Goal: Register for event/course

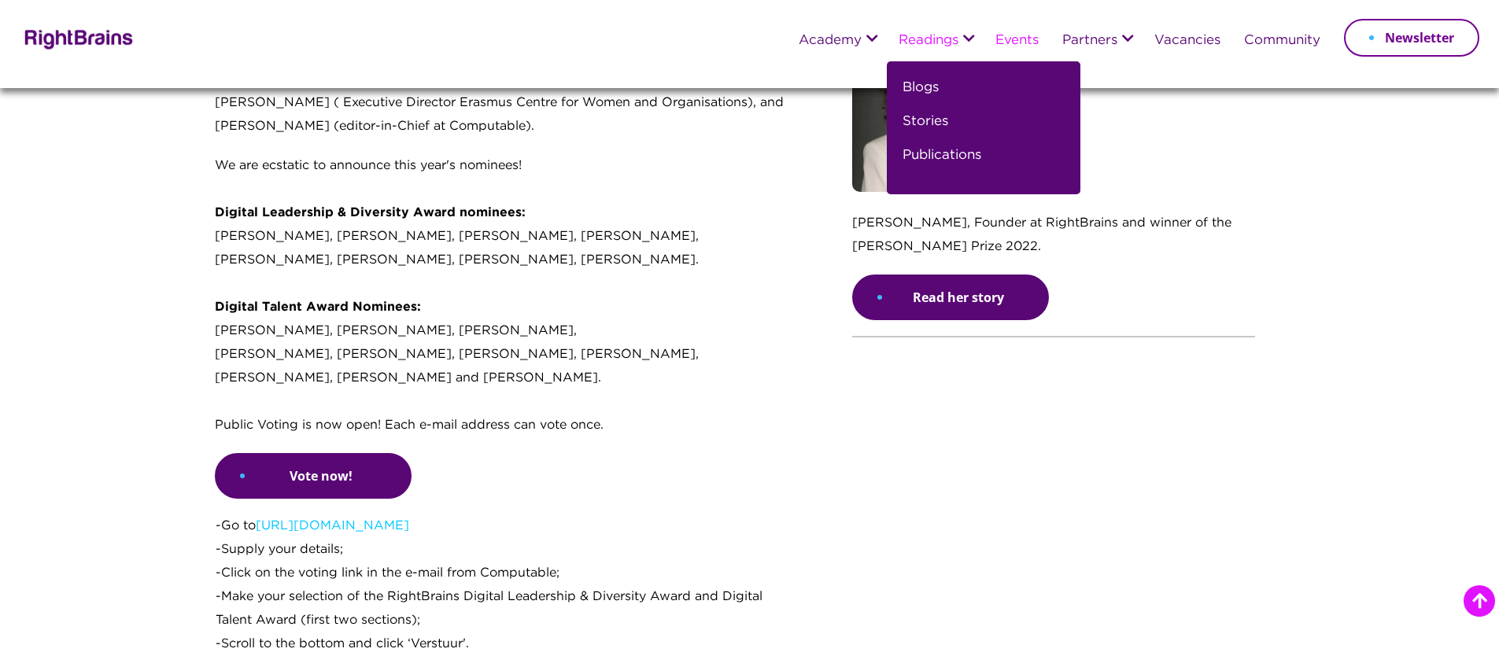
scroll to position [1207, 0]
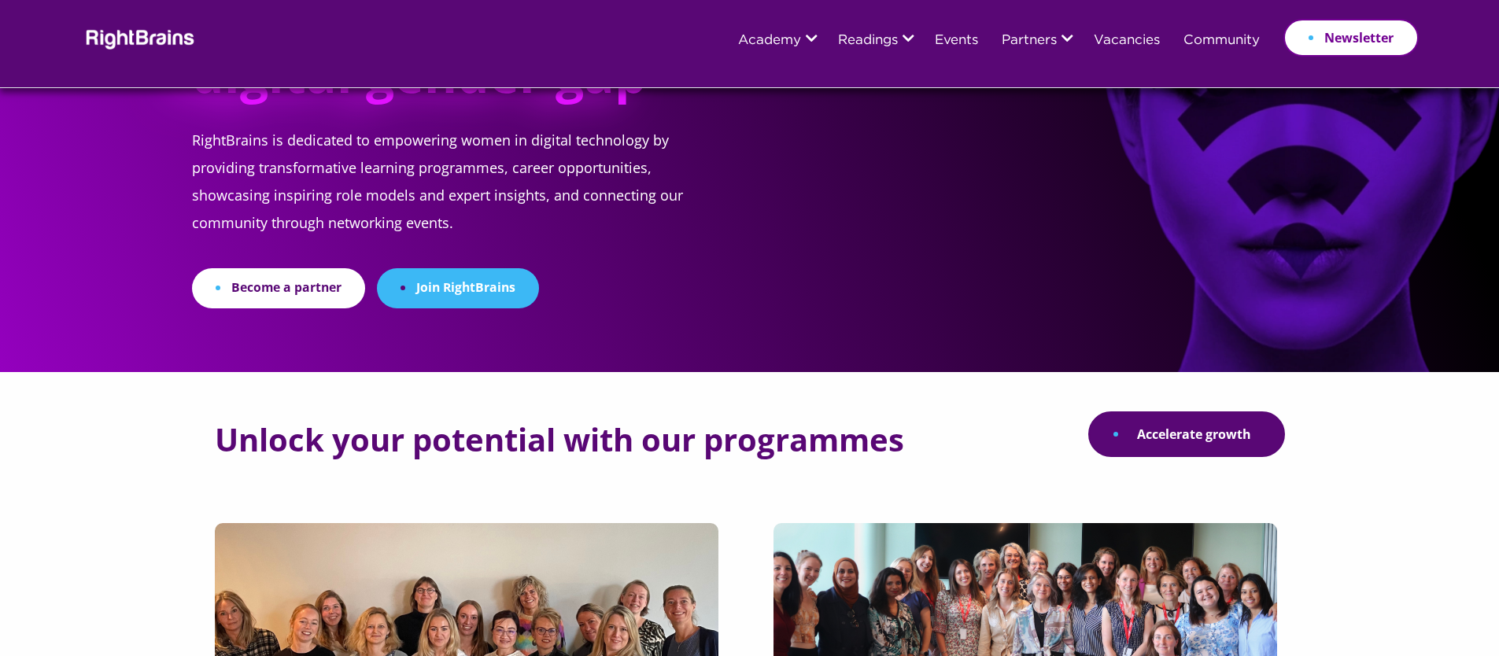
scroll to position [135, 0]
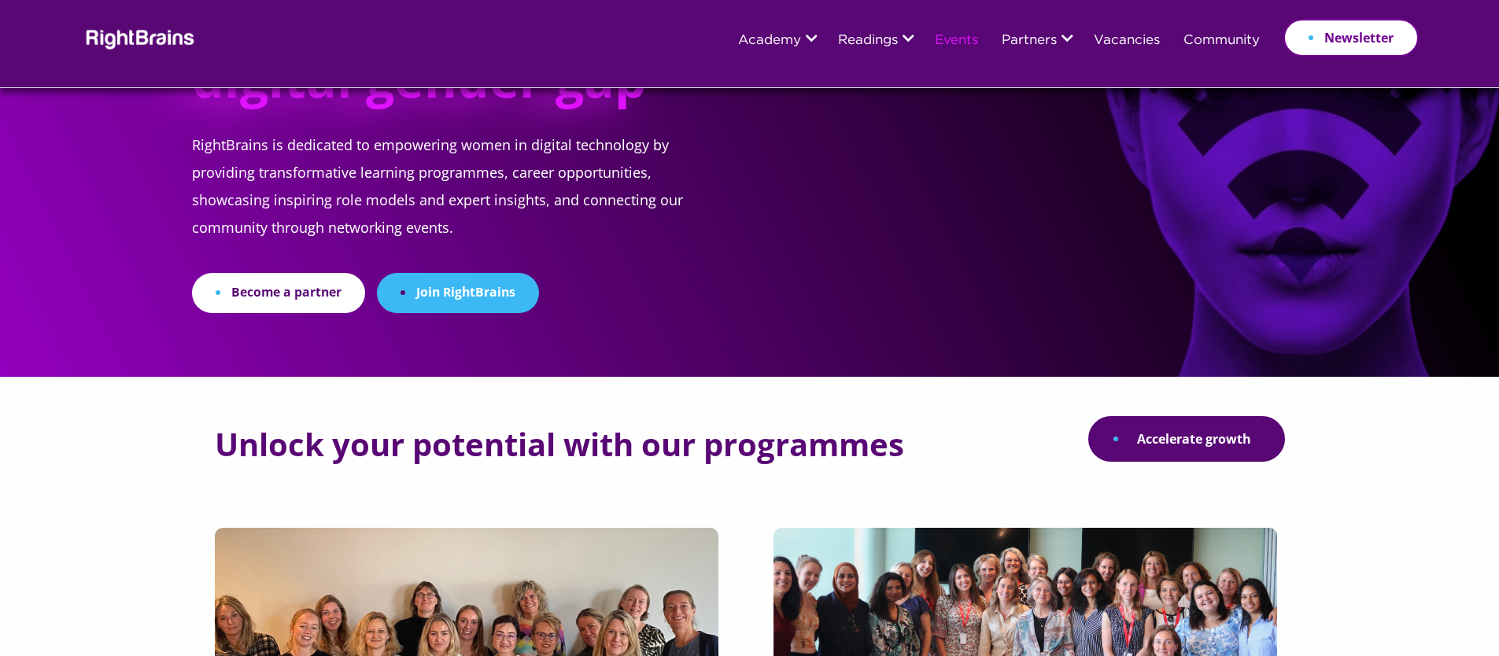
click at [942, 42] on link "Events" at bounding box center [956, 41] width 43 height 14
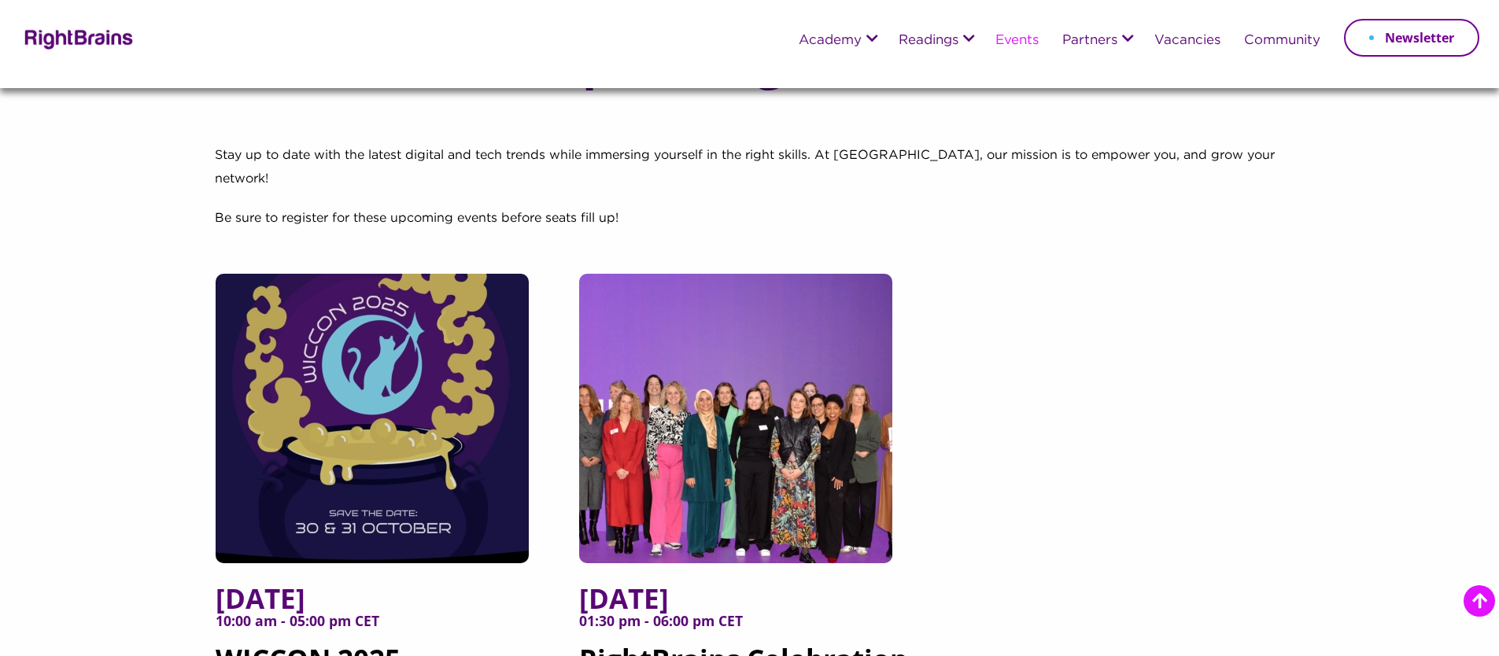
scroll to position [398, 0]
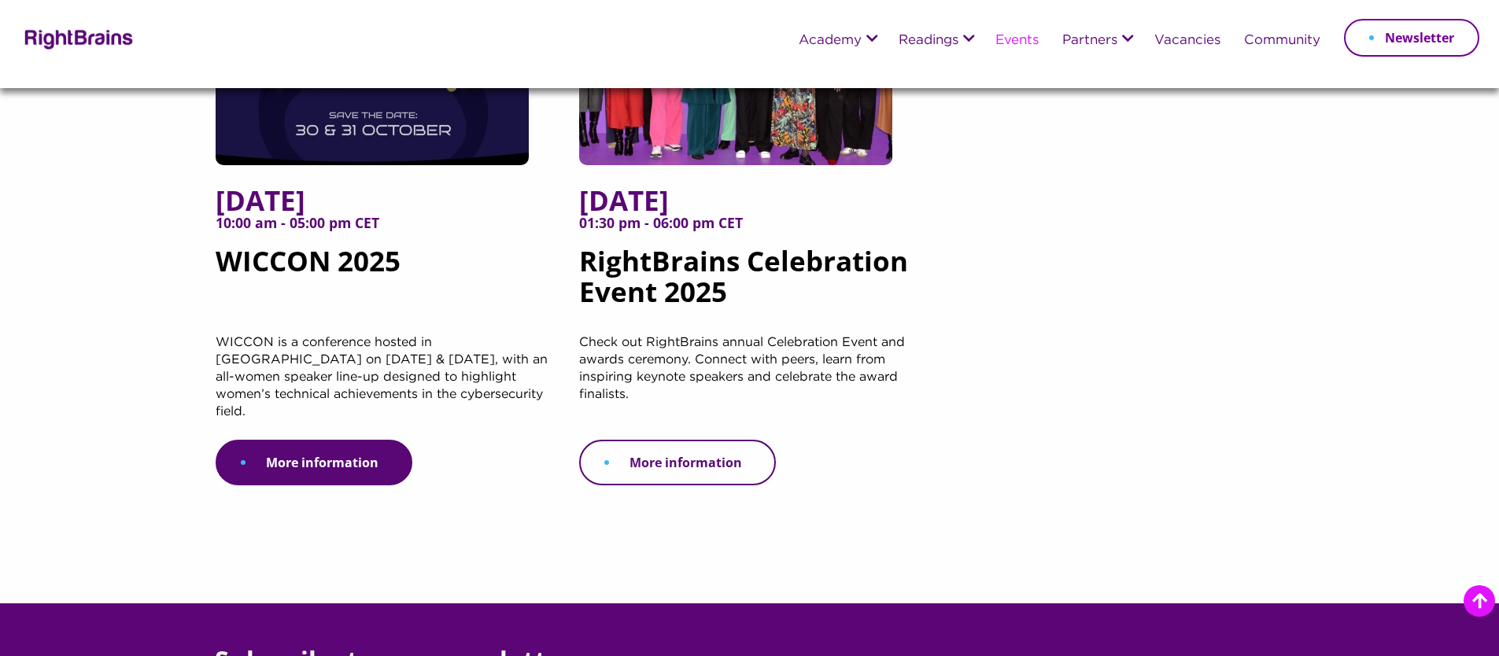
click at [705, 440] on link "More information" at bounding box center [677, 463] width 197 height 46
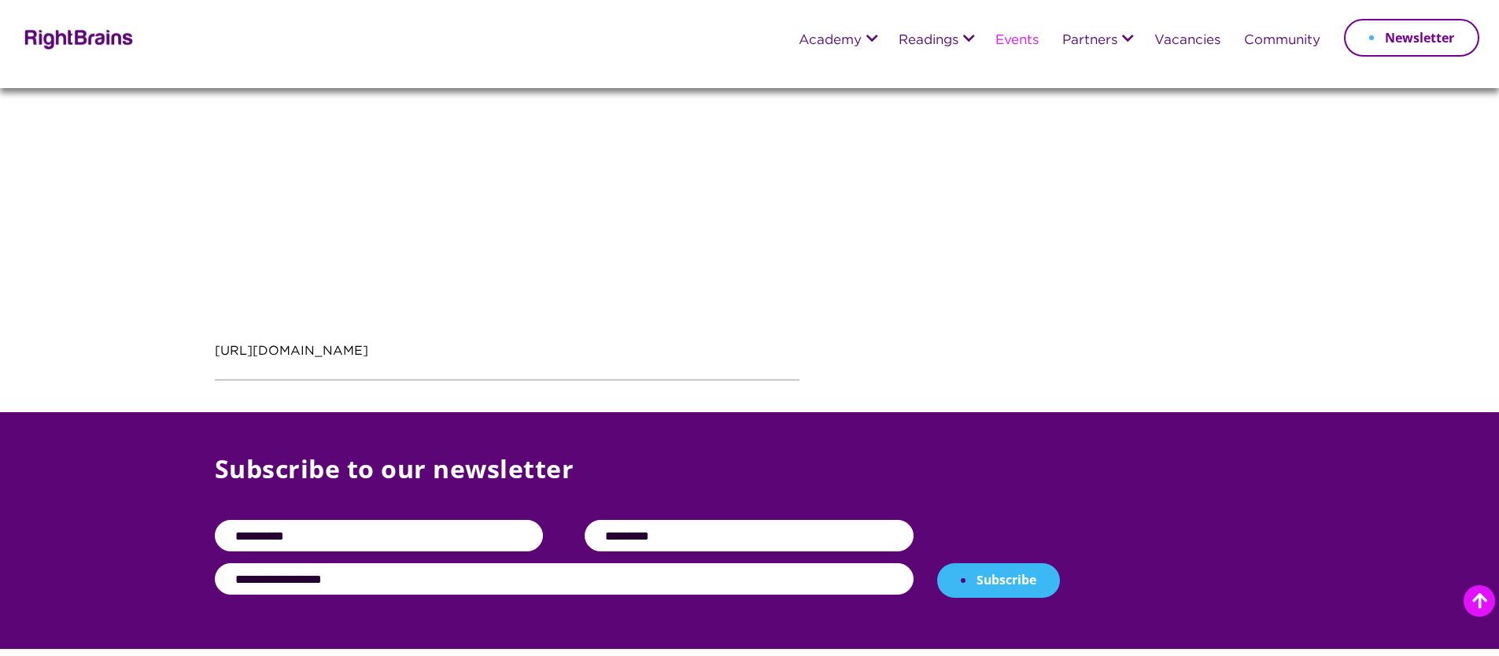
scroll to position [2361, 0]
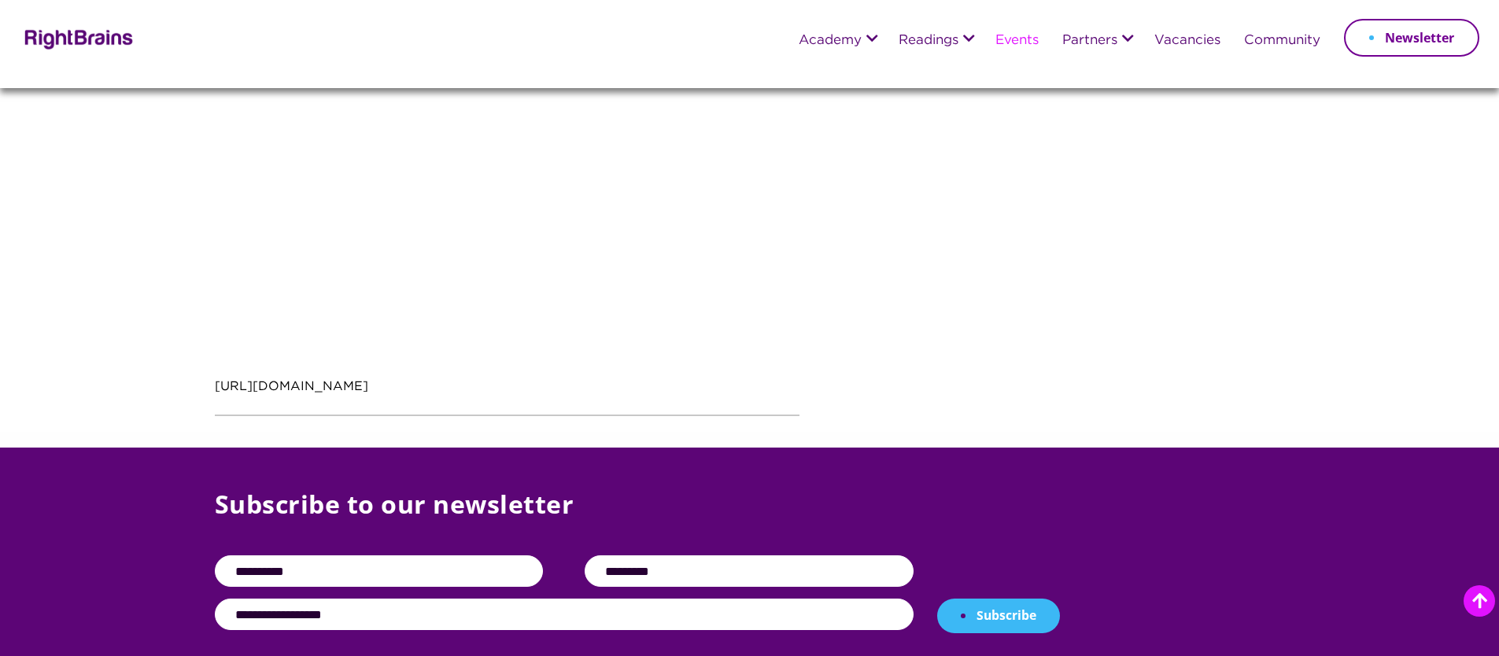
click at [1020, 41] on link "Events" at bounding box center [1016, 41] width 43 height 14
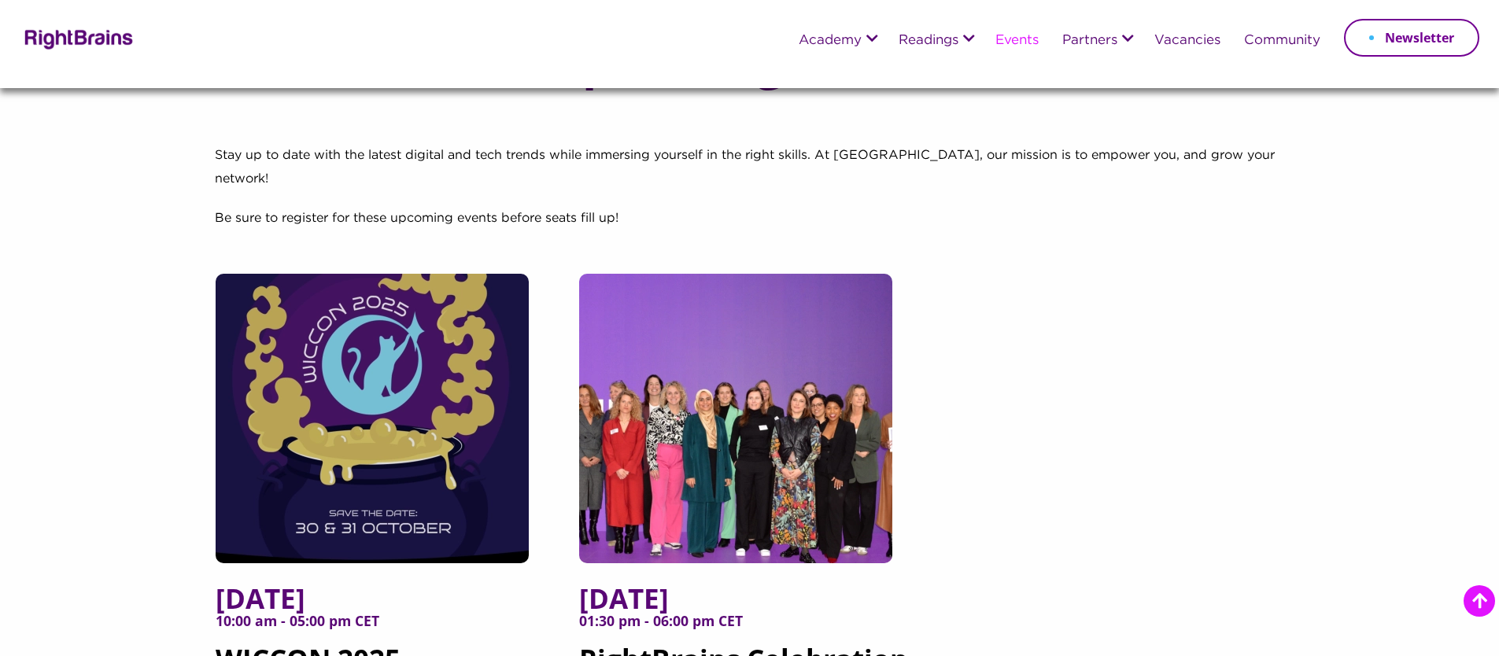
scroll to position [205, 0]
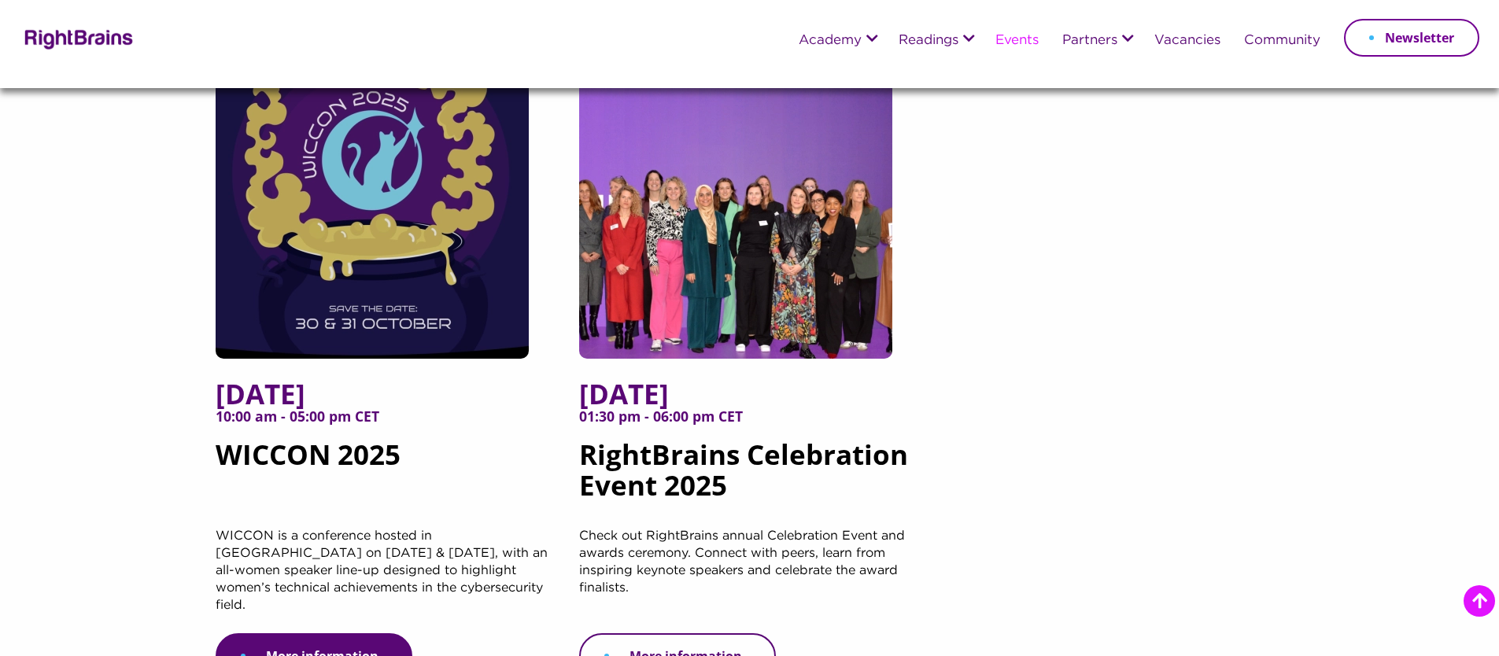
click at [621, 633] on link "More information" at bounding box center [677, 656] width 197 height 46
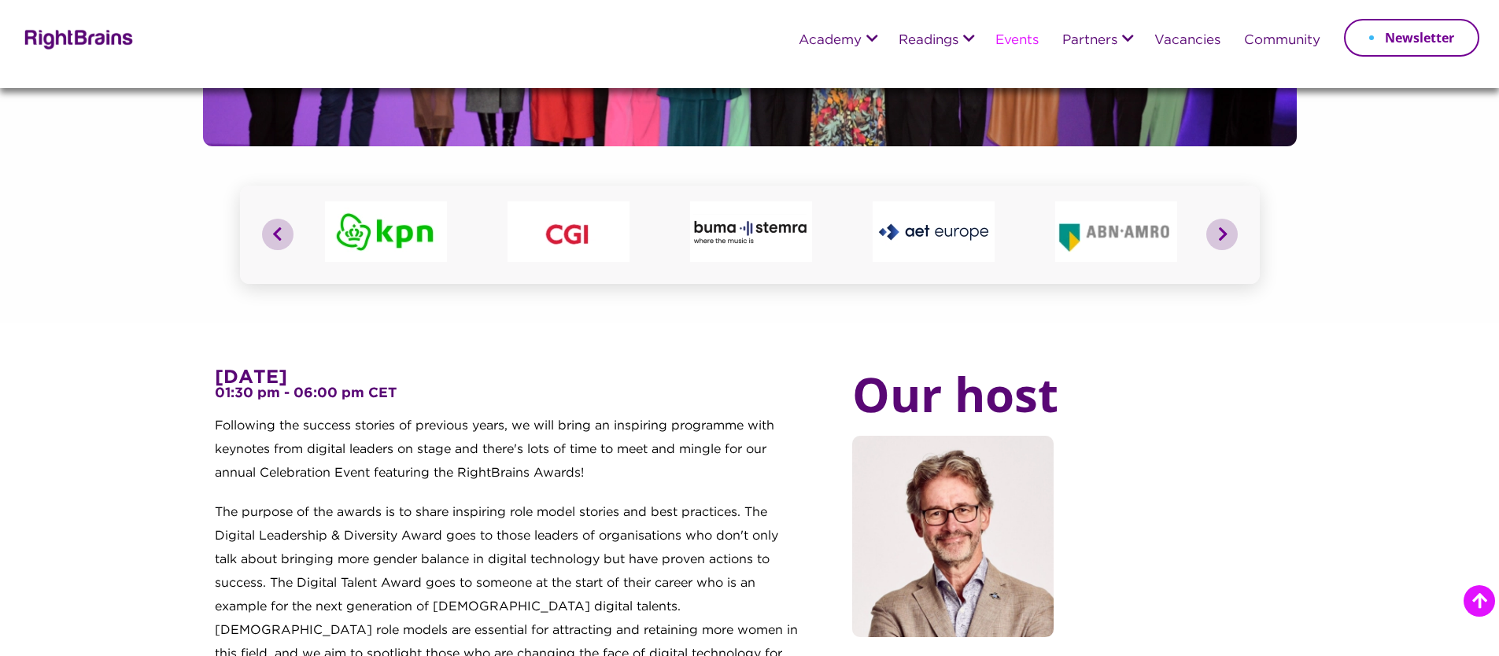
scroll to position [161, 0]
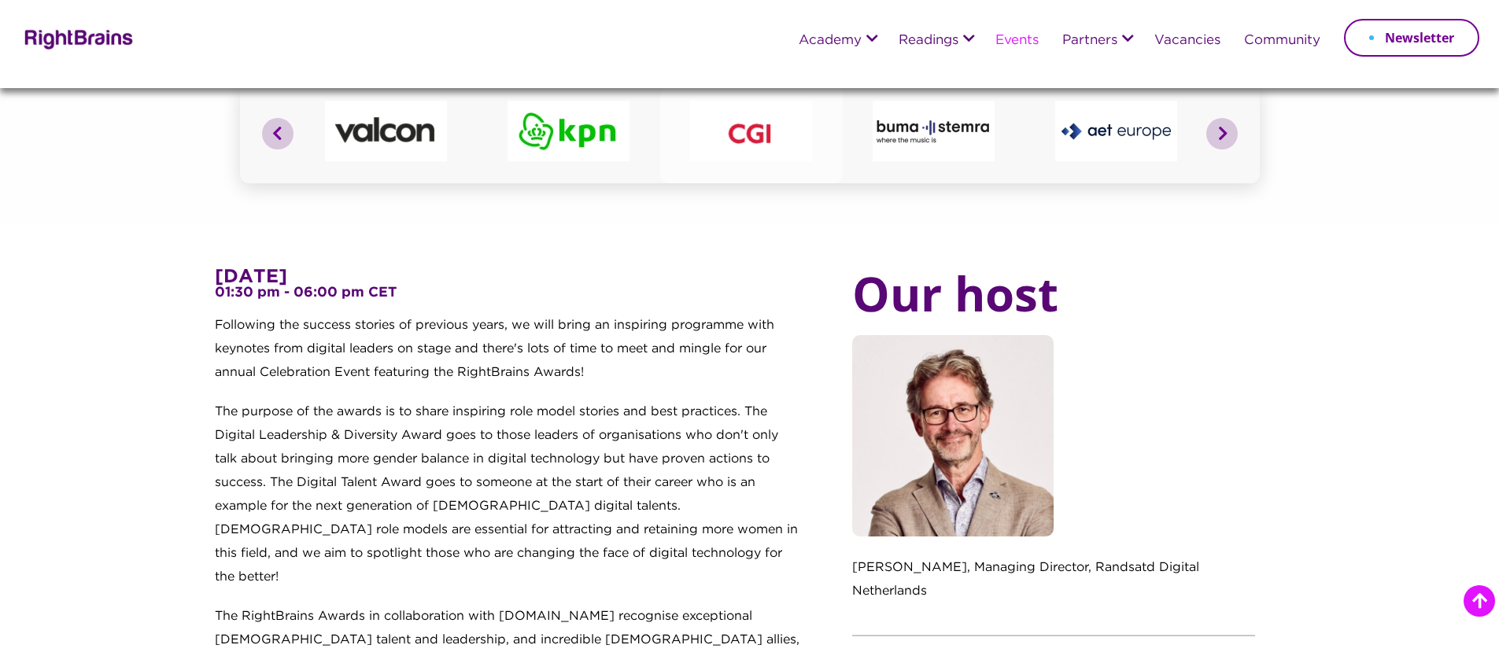
scroll to position [448, 0]
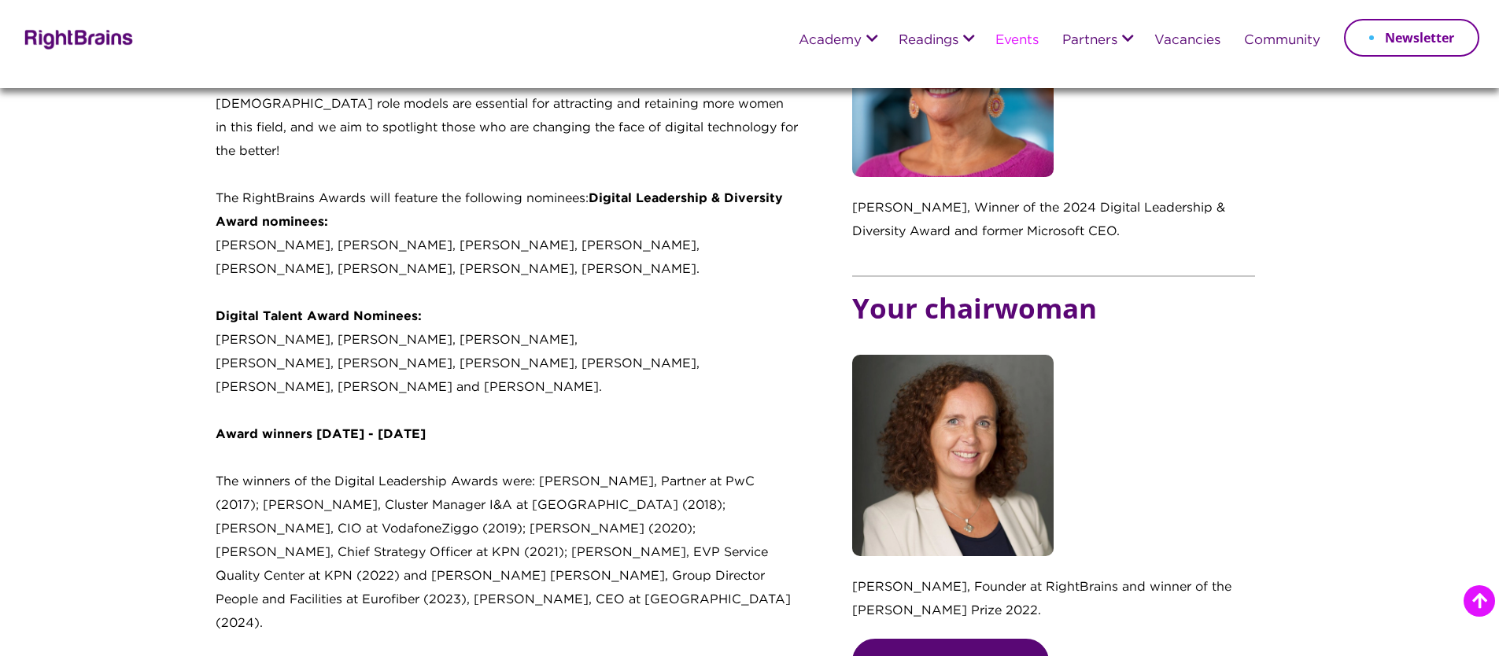
scroll to position [1216, 0]
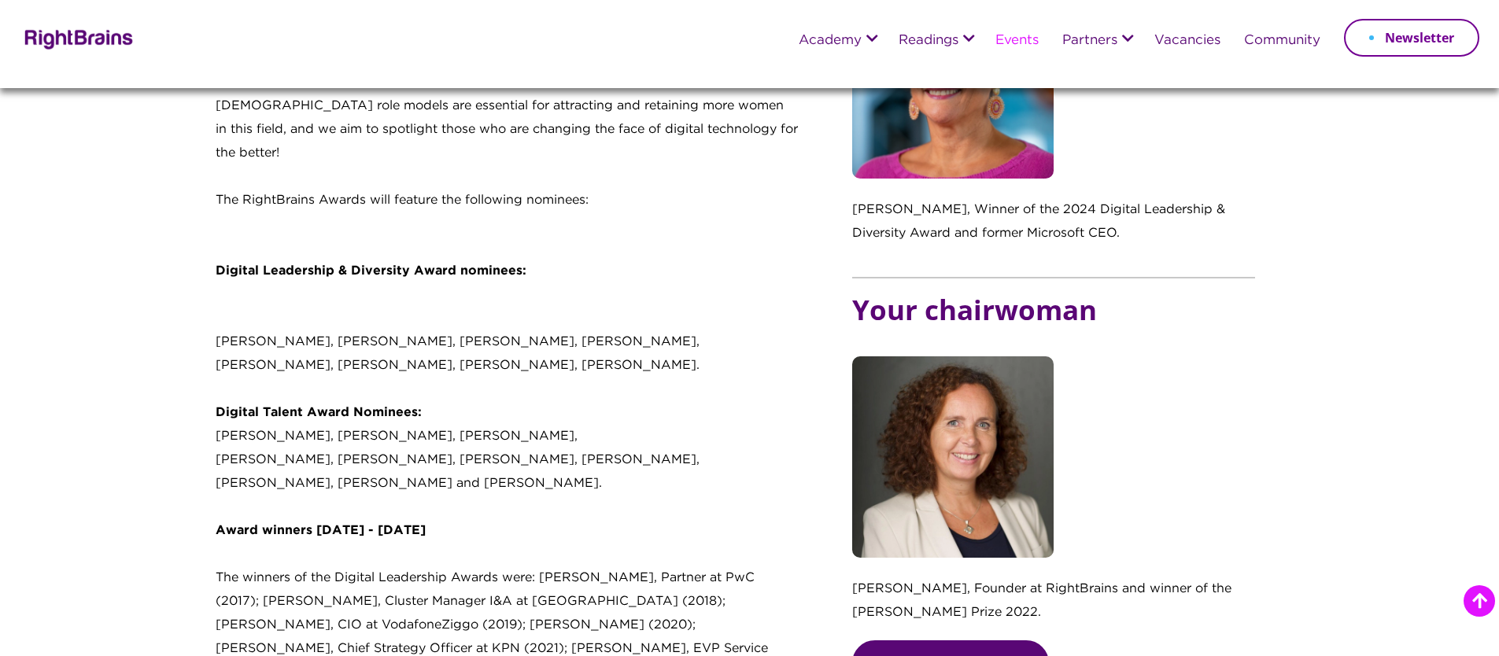
scroll to position [1211, 0]
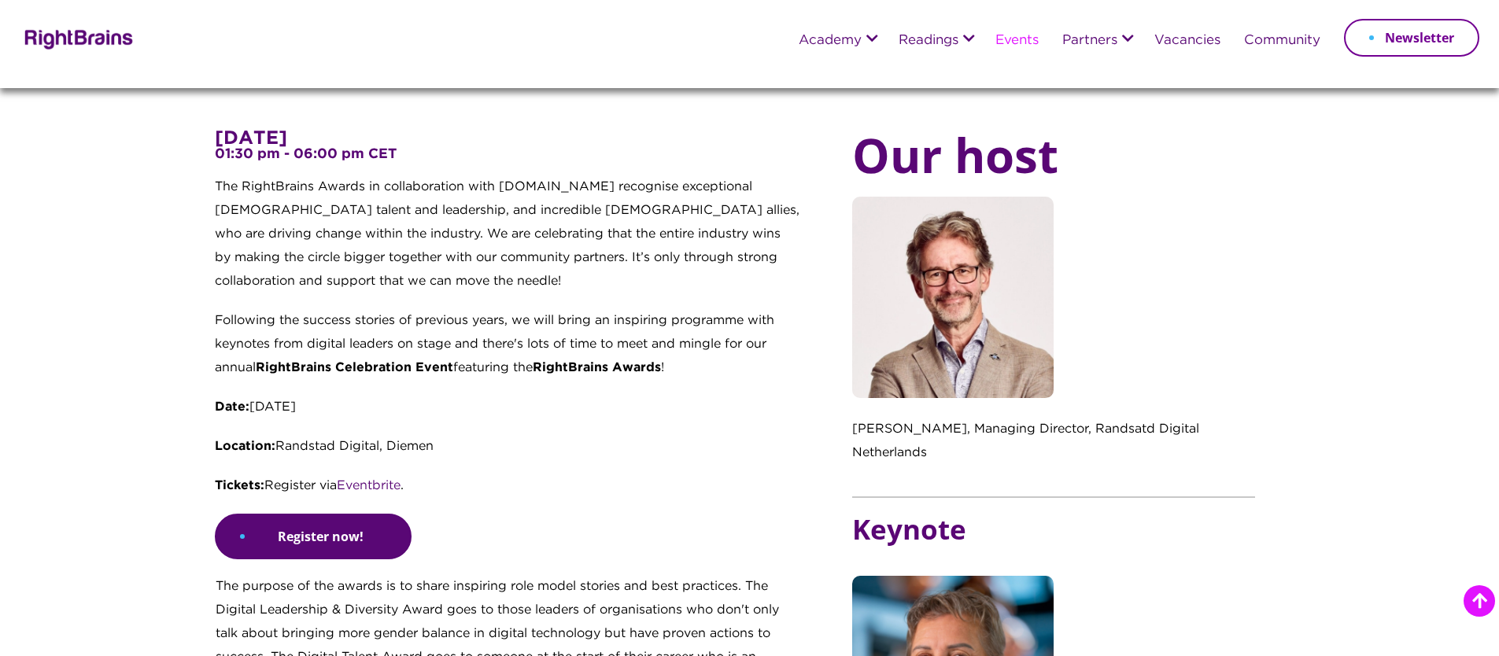
scroll to position [702, 0]
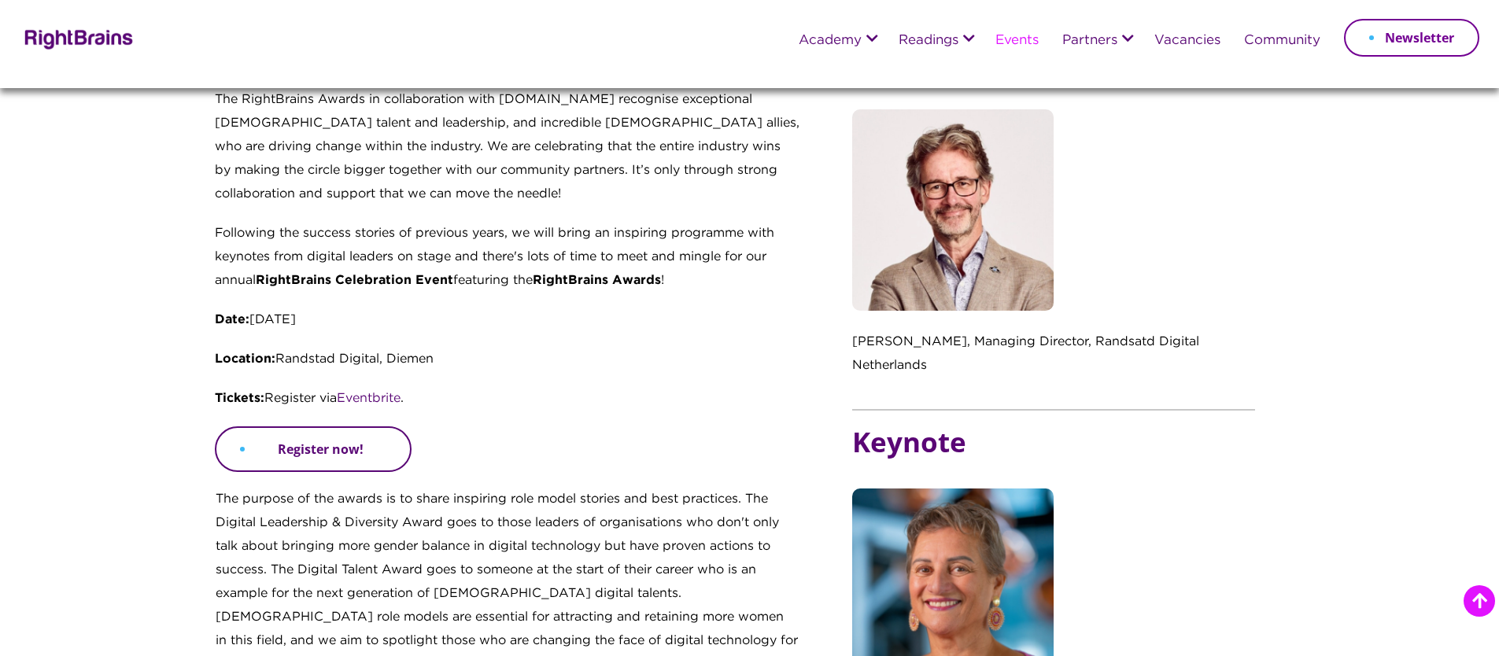
click at [293, 445] on link "Register now!" at bounding box center [313, 449] width 197 height 46
